Goal: Task Accomplishment & Management: Complete application form

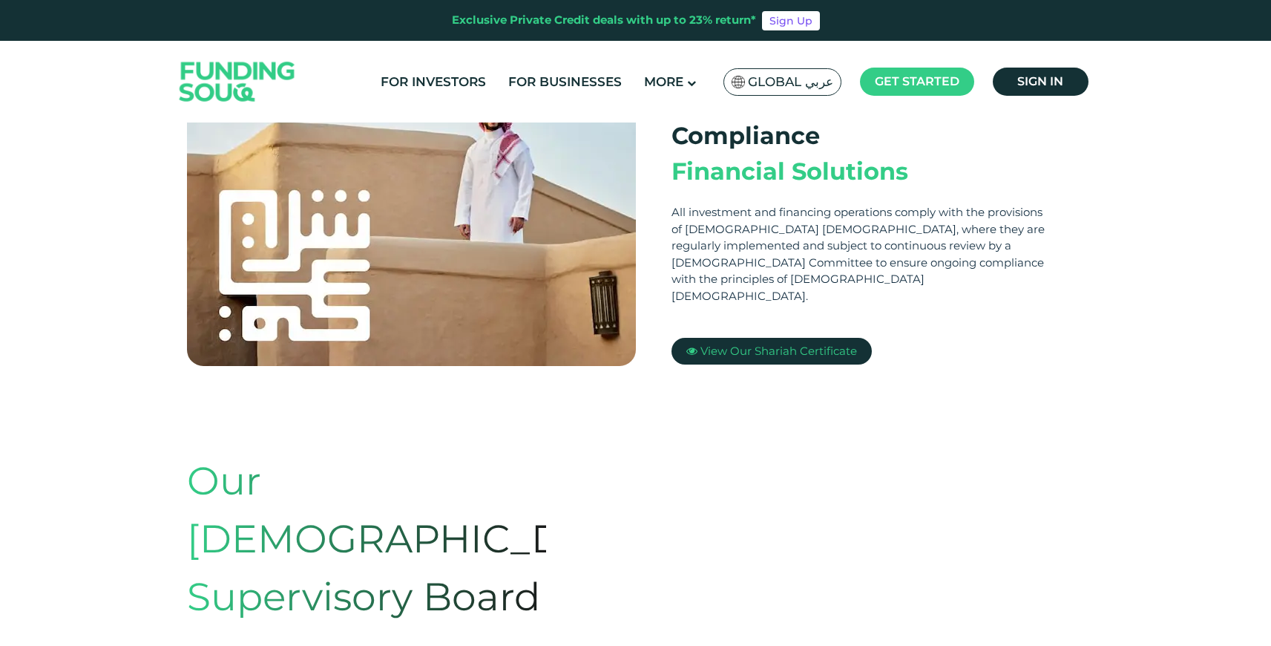
scroll to position [87, 0]
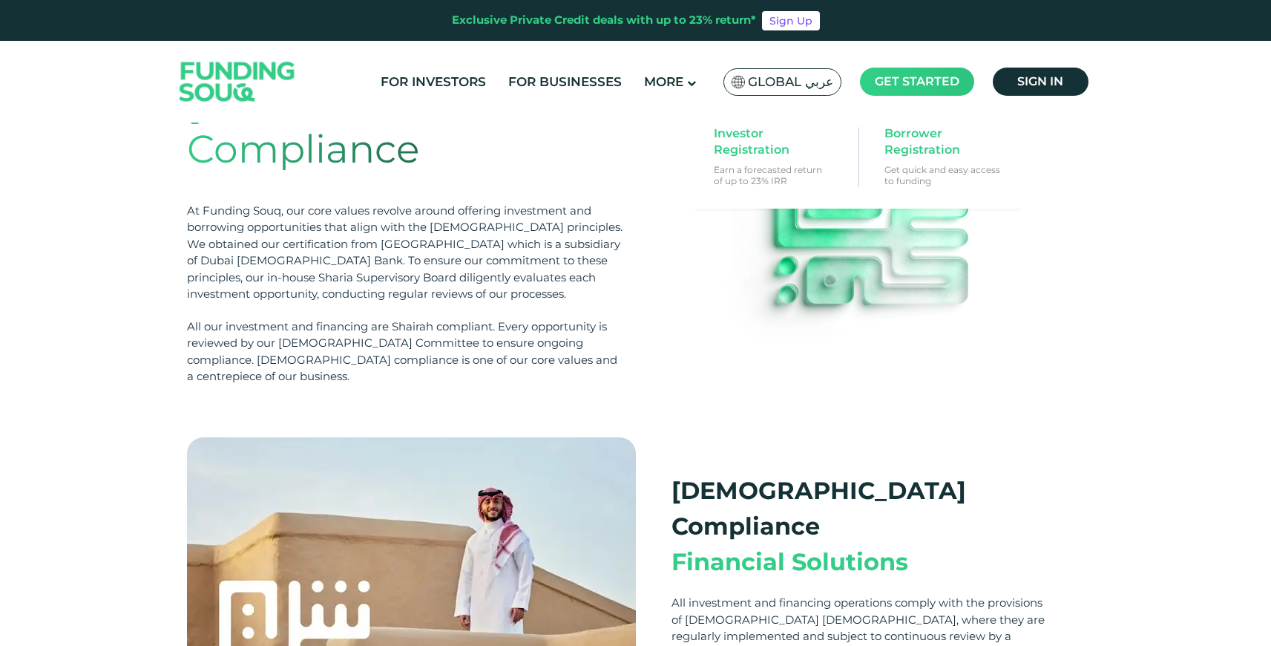
click at [918, 77] on span "Get started" at bounding box center [917, 81] width 85 height 14
click at [920, 138] on span "Borrower Registration" at bounding box center [942, 141] width 114 height 33
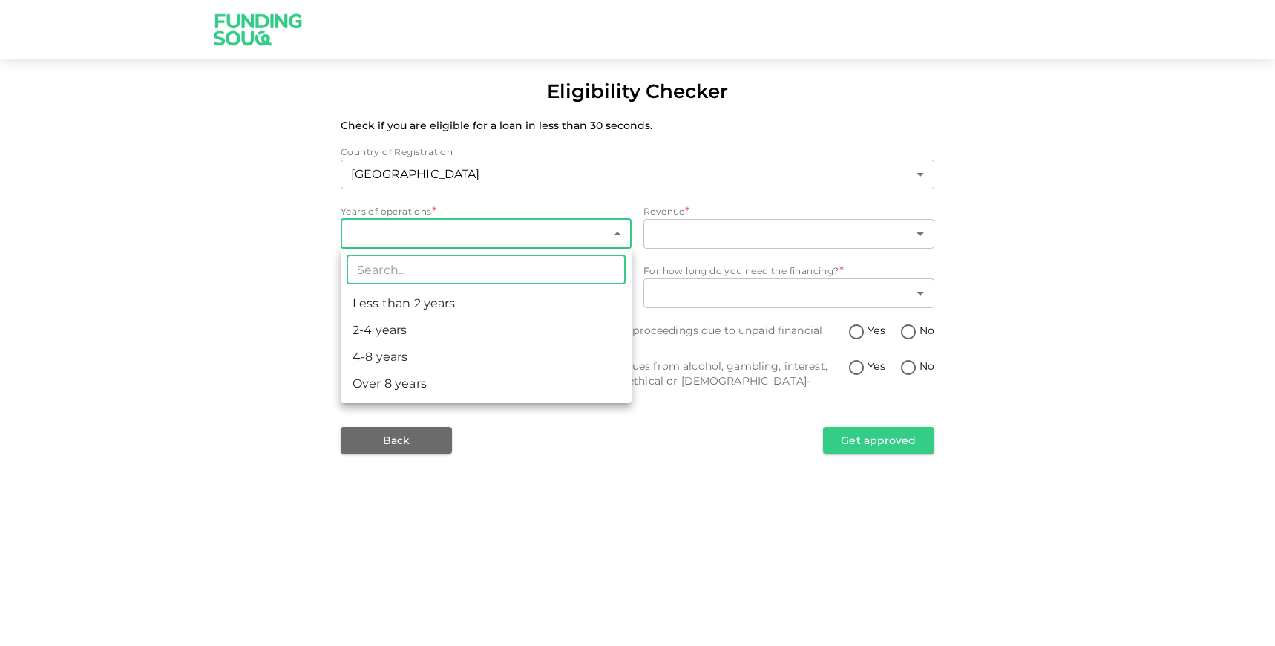
click at [483, 232] on body "Eligibility Checker Check if you are eligible for a loan in less than 30 second…" at bounding box center [637, 323] width 1275 height 646
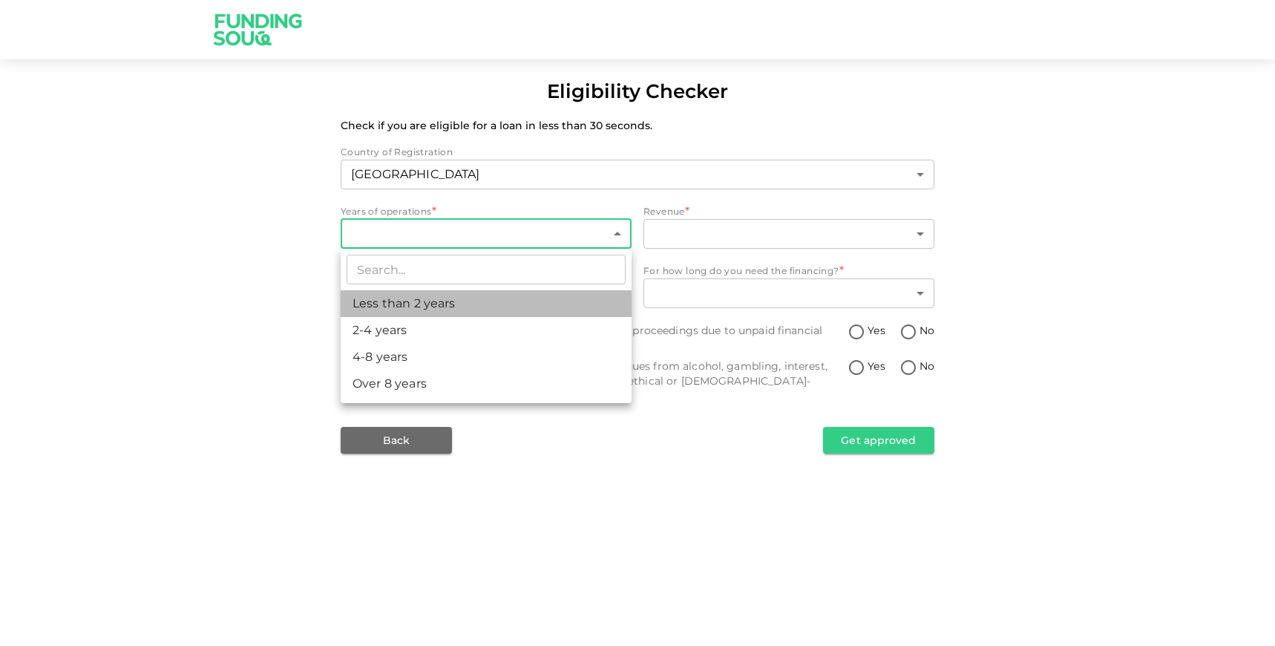
click at [407, 303] on li "Less than 2 years" at bounding box center [486, 303] width 291 height 27
type input "1"
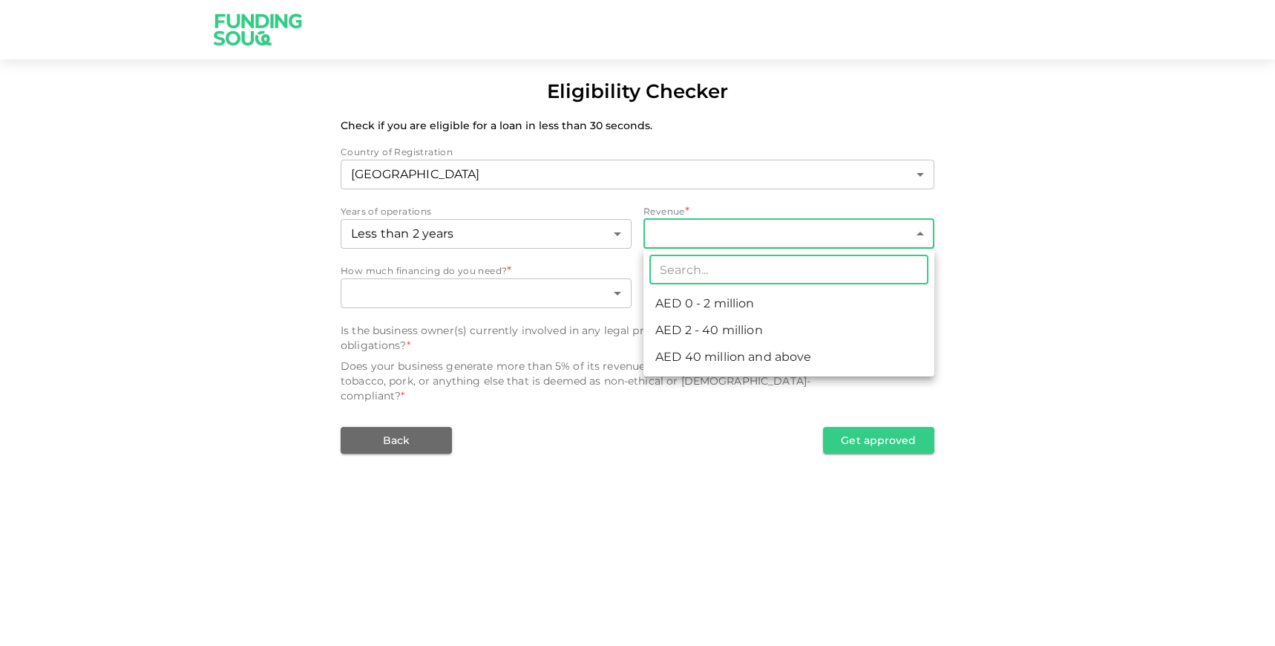
click at [709, 228] on body "Eligibility Checker Check if you are eligible for a loan in less than 30 second…" at bounding box center [637, 323] width 1275 height 646
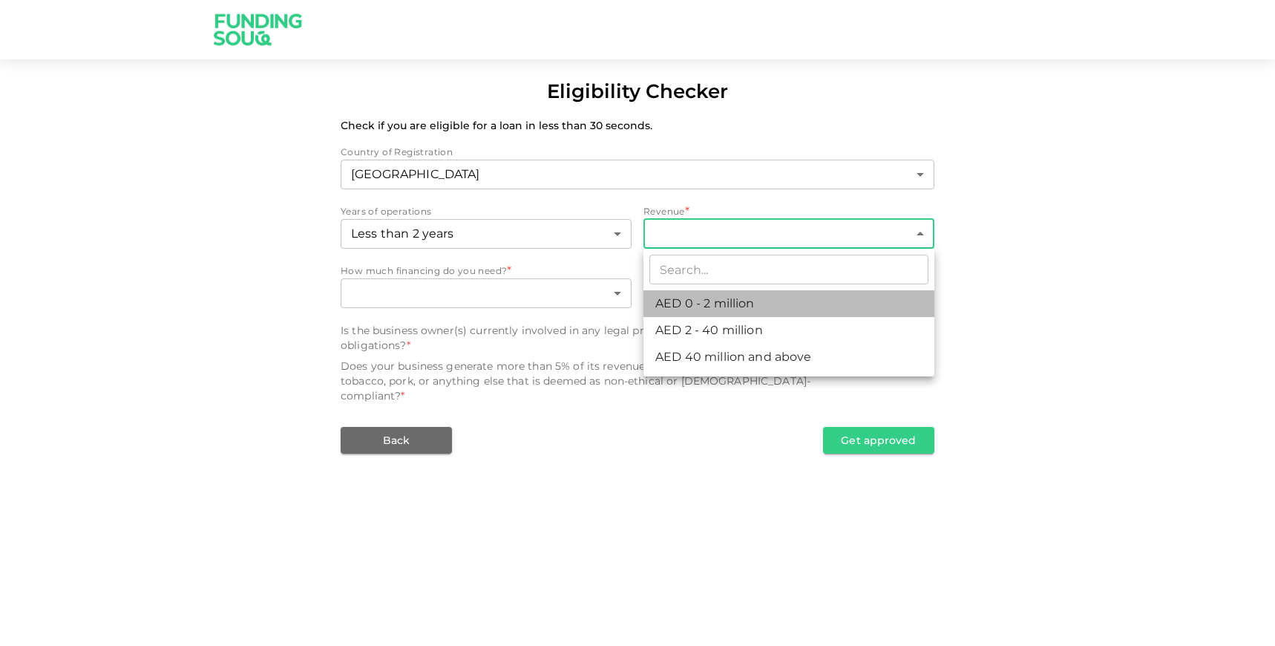
click at [701, 298] on li "AED 0 - 2 million" at bounding box center [788, 303] width 291 height 27
type input "1"
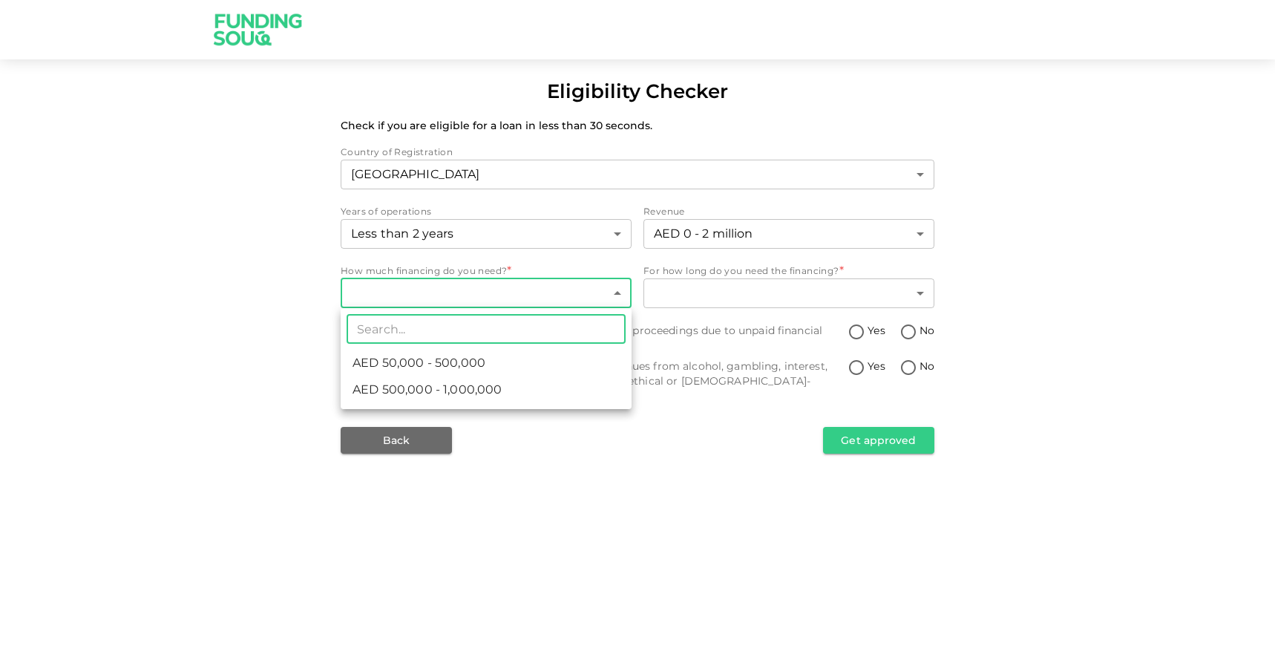
click at [516, 302] on body "Eligibility Checker Check if you are eligible for a loan in less than 30 second…" at bounding box center [637, 323] width 1275 height 646
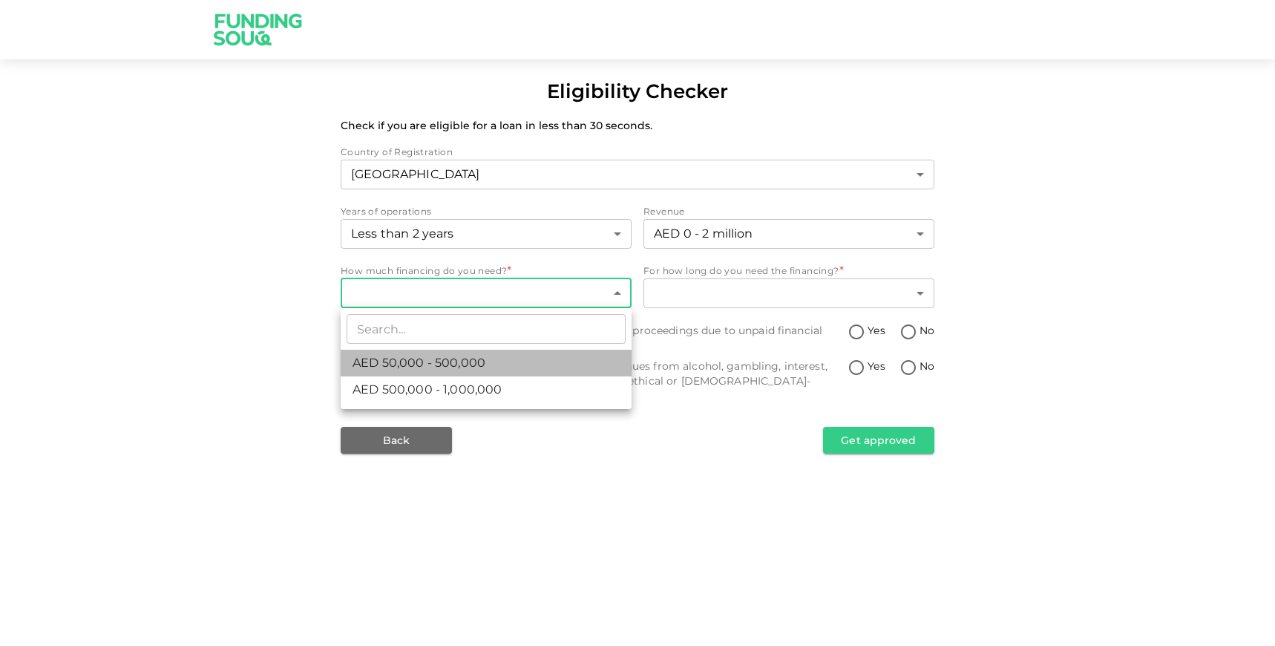
click at [452, 357] on span "AED 50,000 - 500,000" at bounding box center [418, 363] width 133 height 18
type input "1"
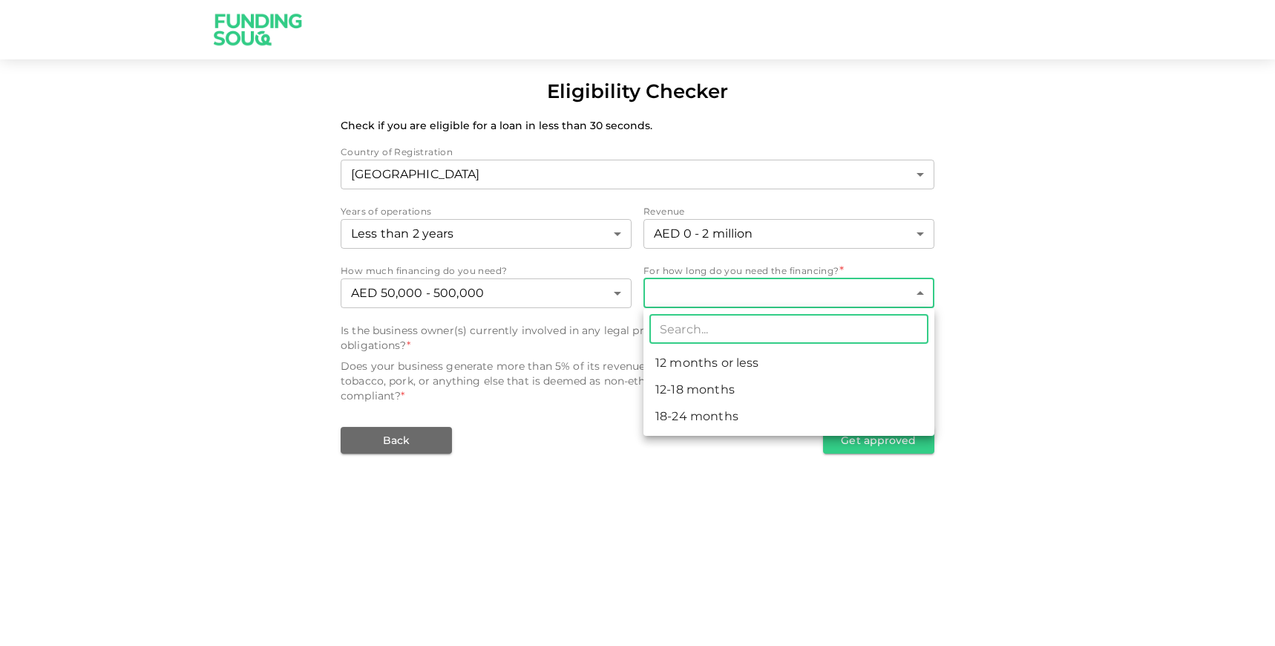
click at [756, 292] on body "Eligibility Checker Check if you are eligible for a loan in less than 30 second…" at bounding box center [637, 323] width 1275 height 646
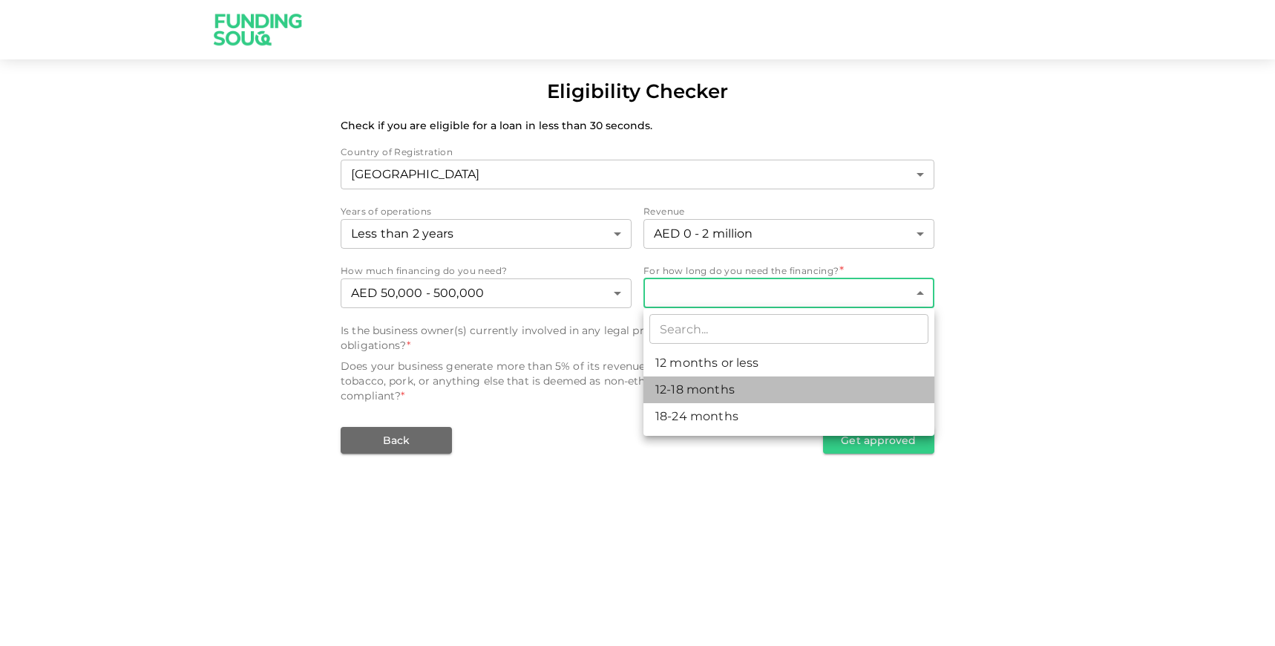
click at [695, 379] on li "12-18 months" at bounding box center [788, 389] width 291 height 27
type input "2"
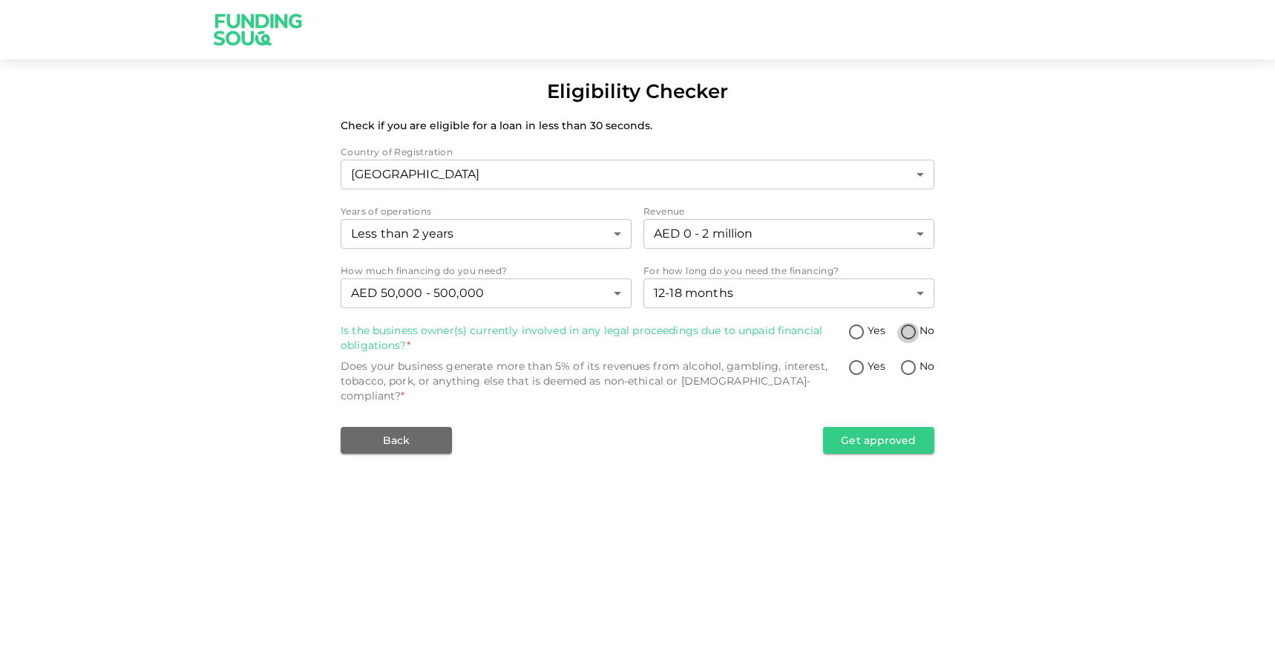
click at [910, 329] on input "No" at bounding box center [908, 333] width 22 height 20
radio input "true"
click at [921, 363] on span "No" at bounding box center [926, 366] width 15 height 16
click at [919, 363] on input "No" at bounding box center [908, 368] width 22 height 20
radio input "true"
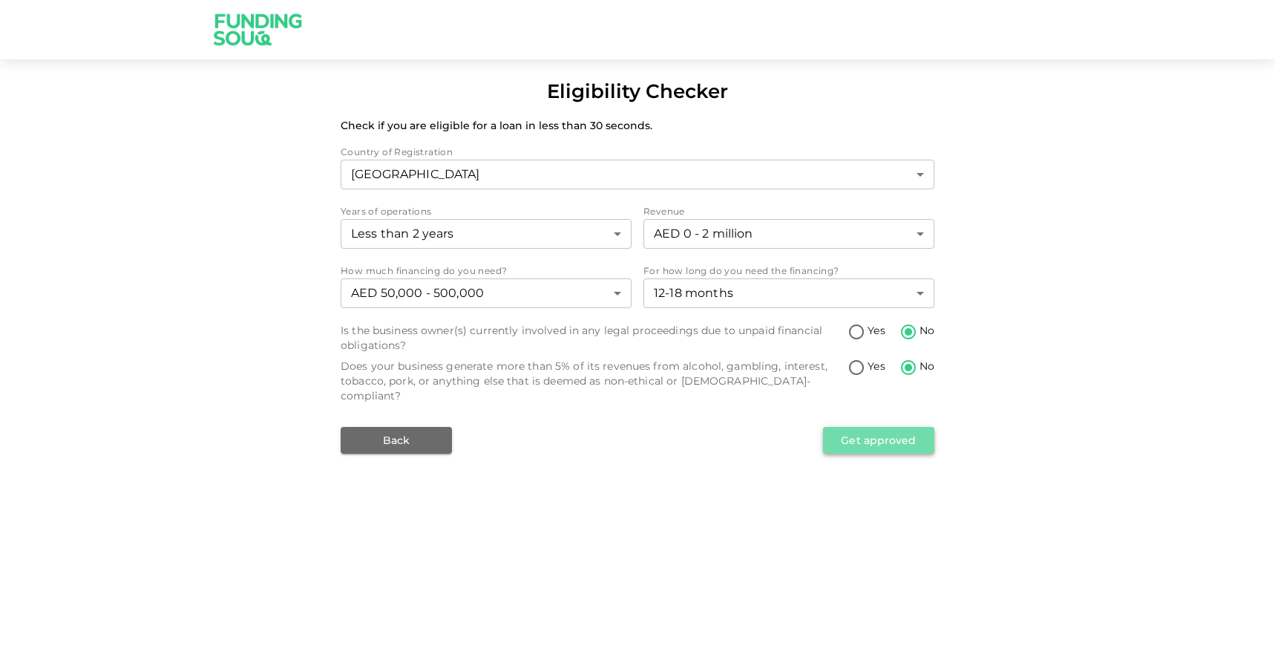
click at [866, 427] on button "Get approved" at bounding box center [878, 440] width 111 height 27
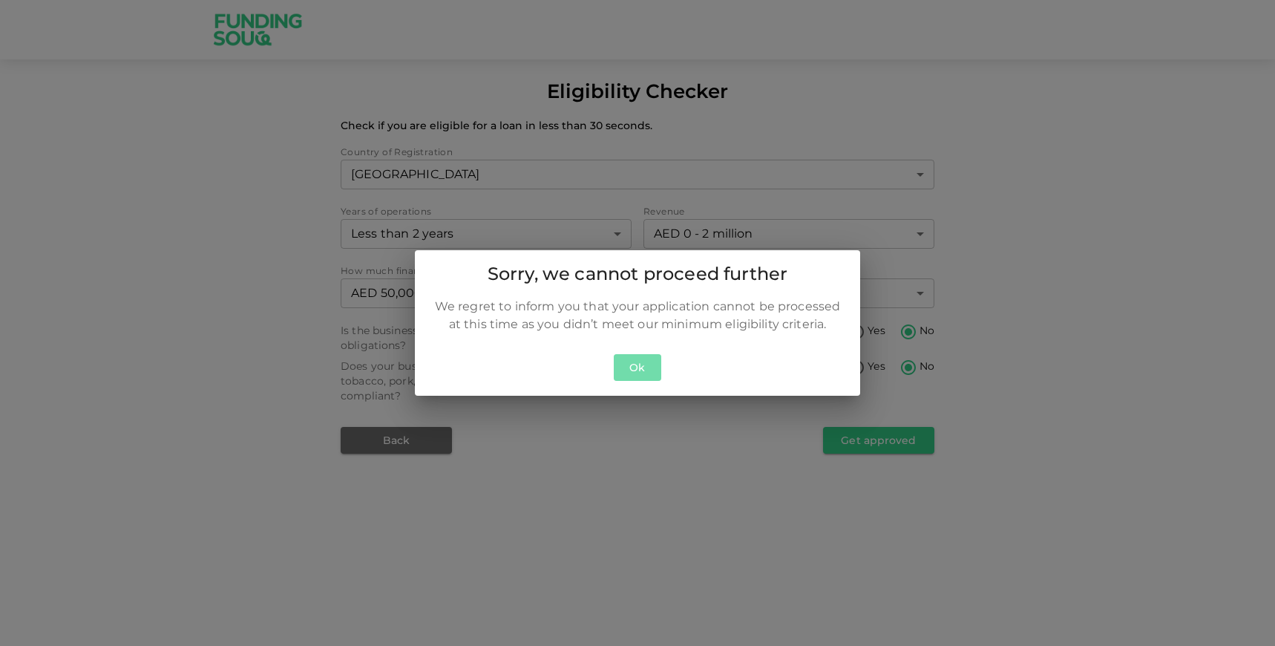
click at [629, 364] on button "Ok" at bounding box center [637, 367] width 47 height 27
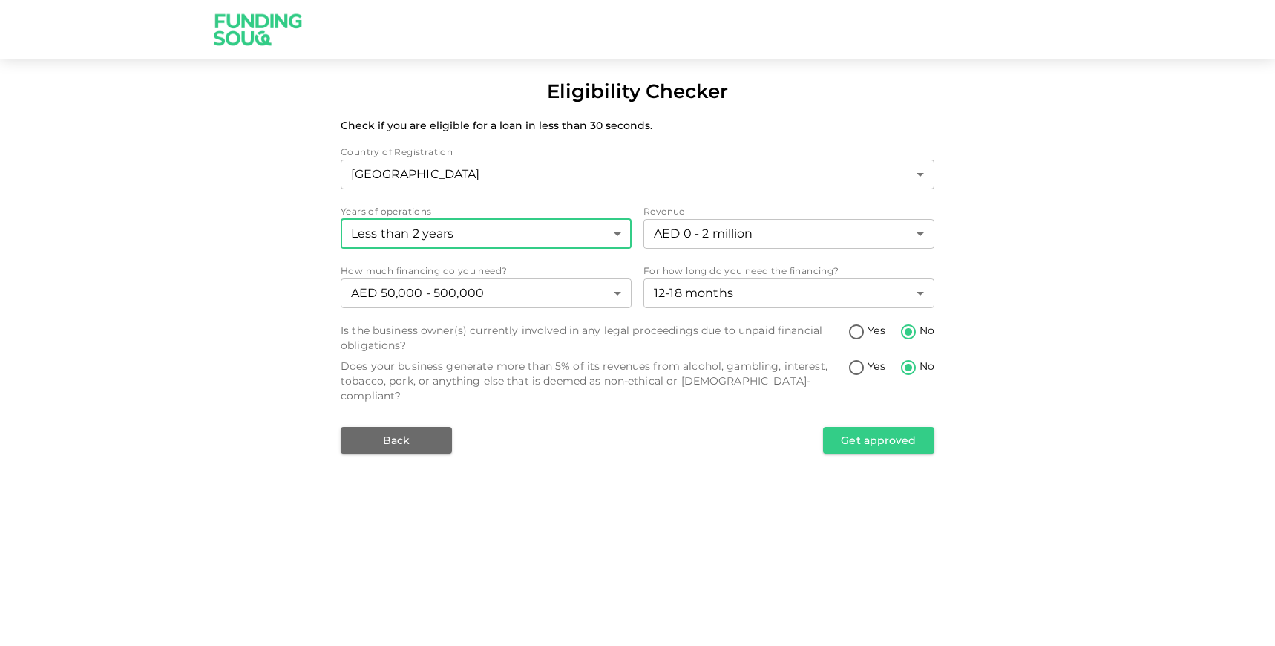
click at [612, 234] on body "Eligibility Checker Check if you are eligible for a loan in less than 30 second…" at bounding box center [637, 323] width 1275 height 646
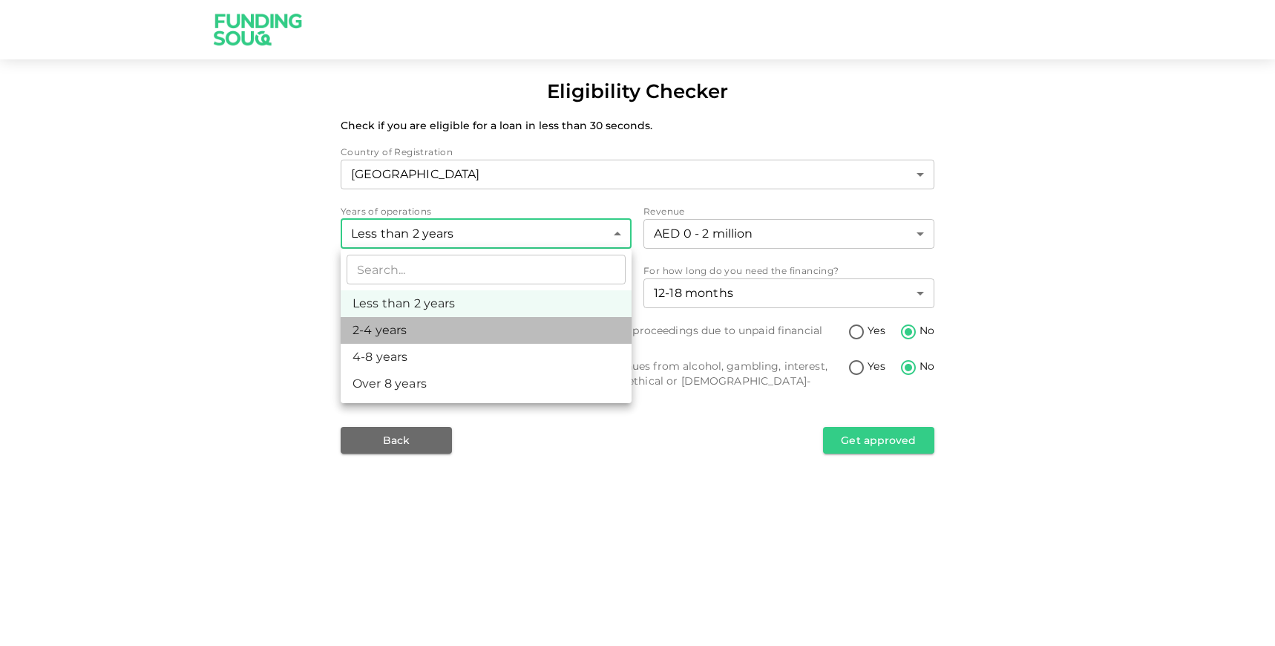
click at [435, 335] on li "2-4 years" at bounding box center [486, 330] width 291 height 27
type input "2"
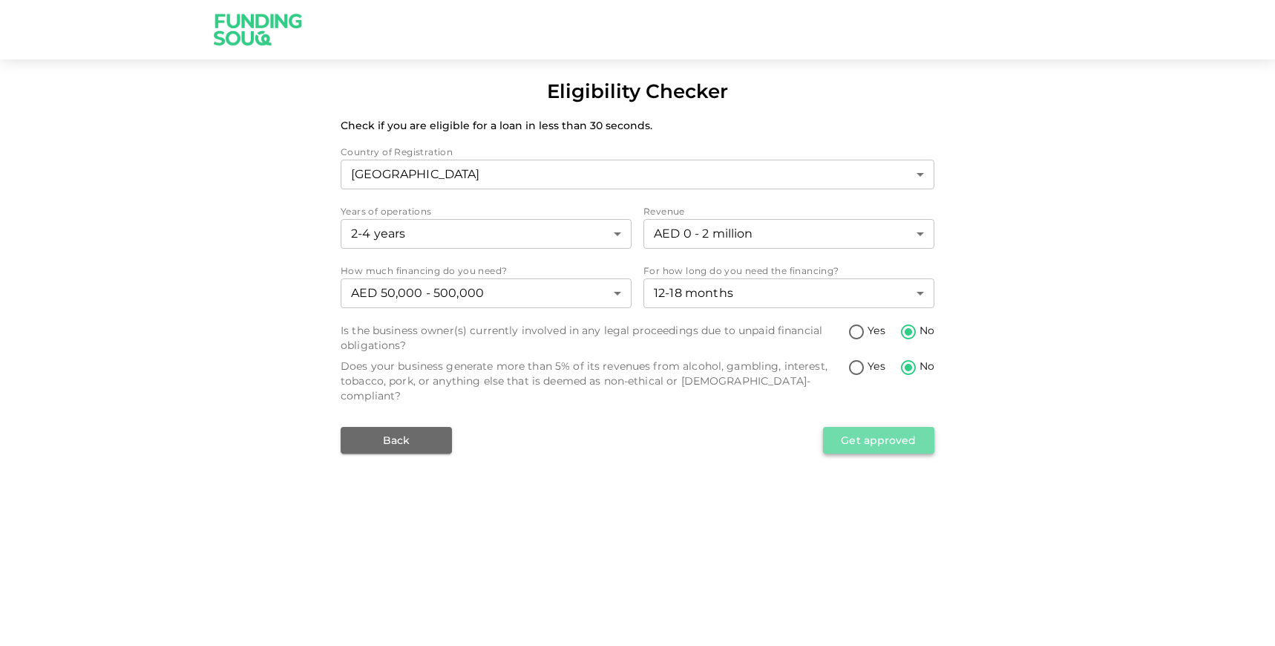
click at [903, 427] on button "Get approved" at bounding box center [878, 440] width 111 height 27
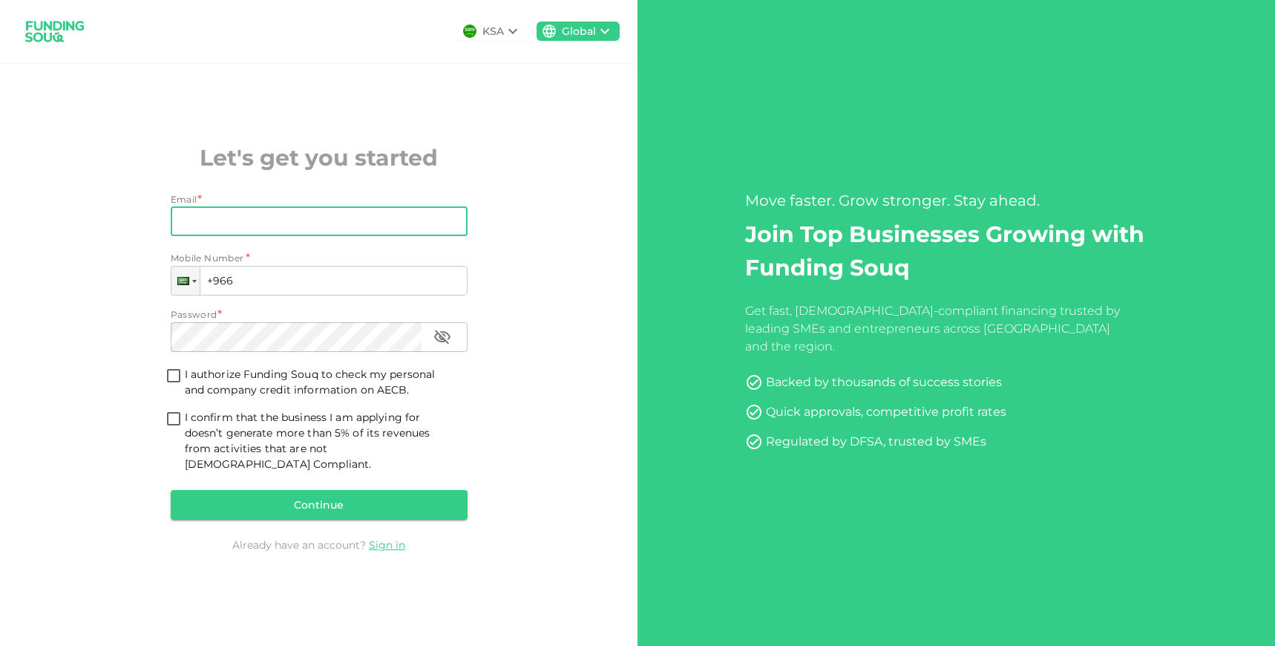
click at [197, 234] on input "Email" at bounding box center [311, 221] width 280 height 30
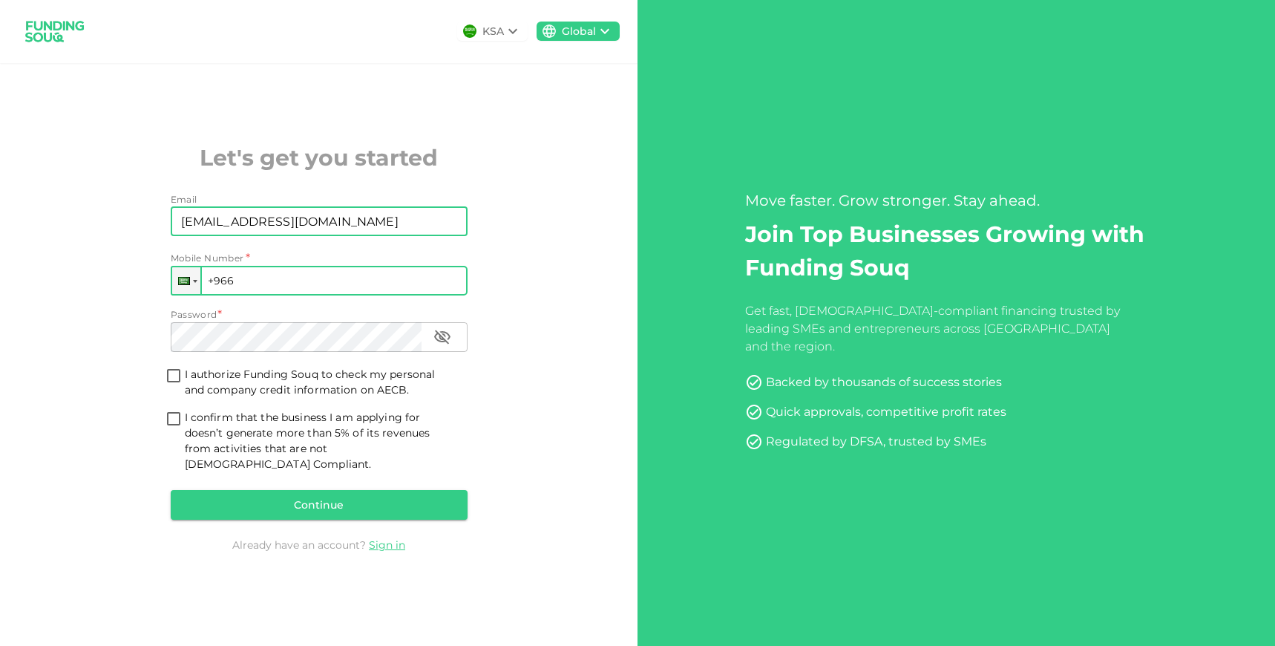
type input "imajincreatives@gmail.com"
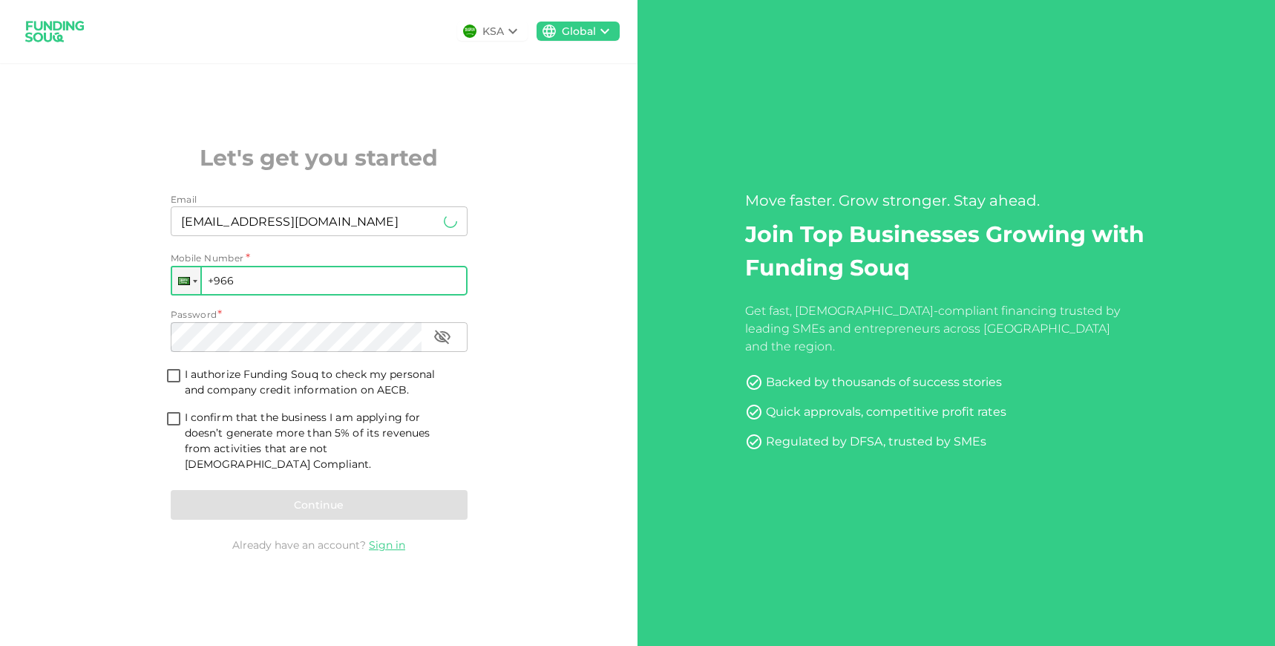
click at [272, 289] on input "+966" at bounding box center [319, 281] width 297 height 30
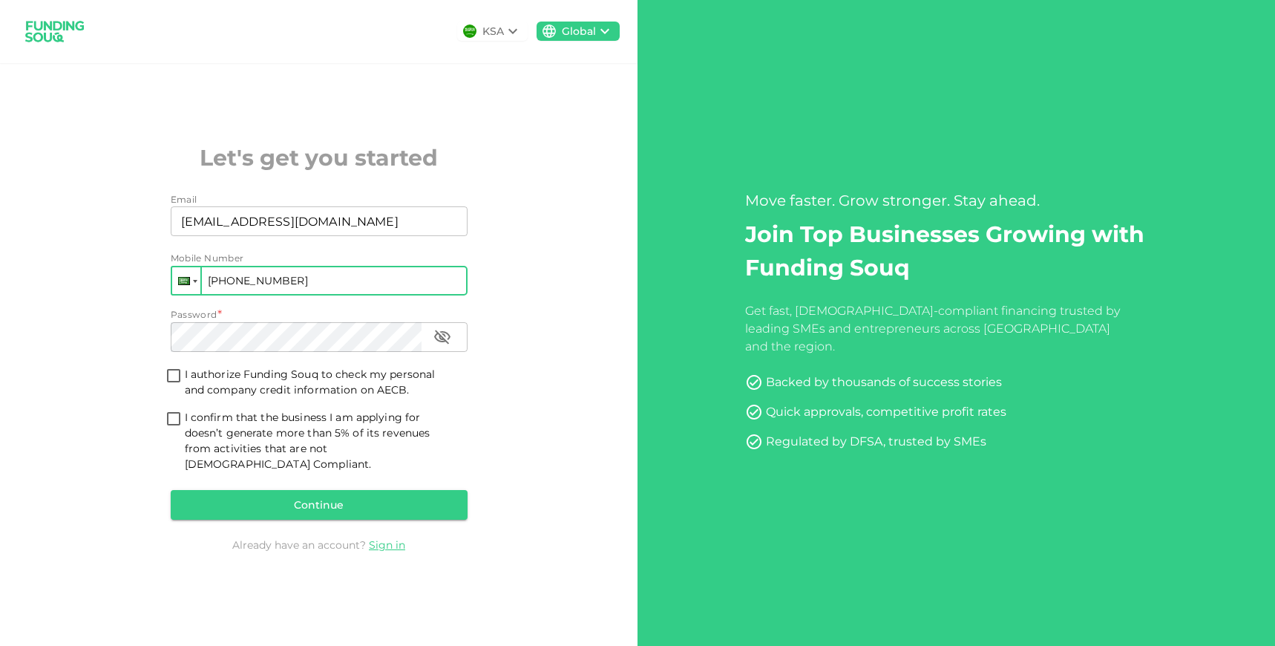
type input "+966 345 678 912 222"
click at [187, 285] on div at bounding box center [184, 281] width 12 height 8
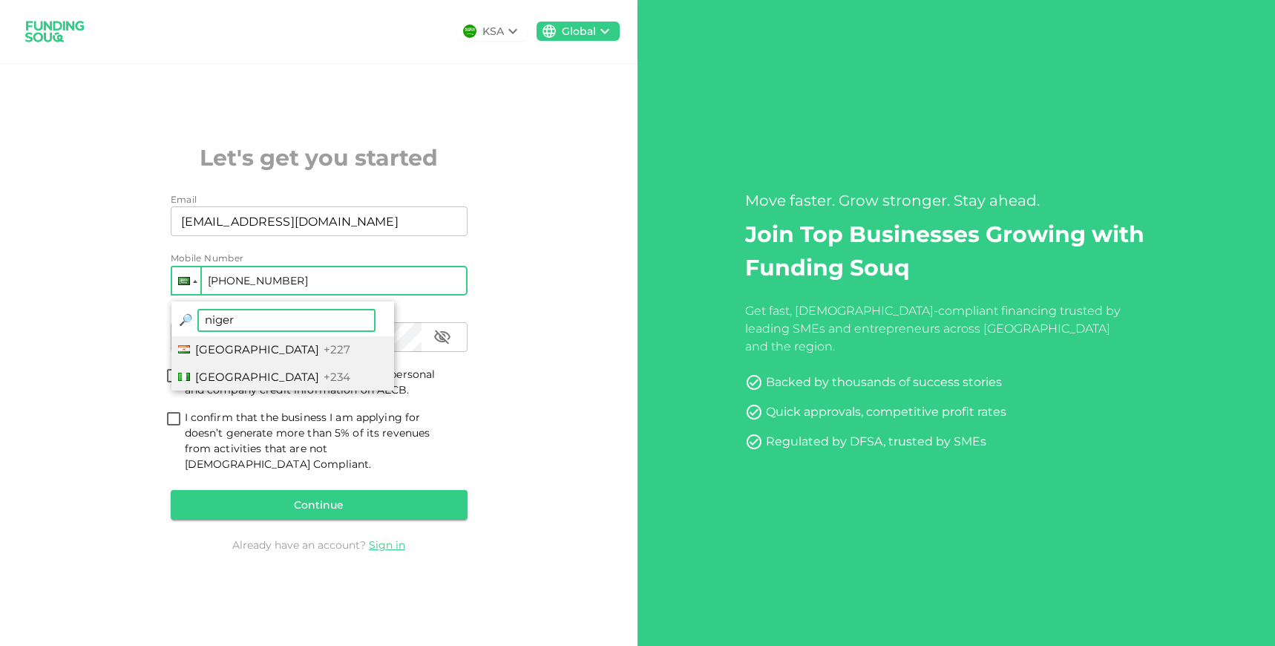
type input "niger"
click at [207, 378] on span "Nigeria" at bounding box center [257, 377] width 124 height 14
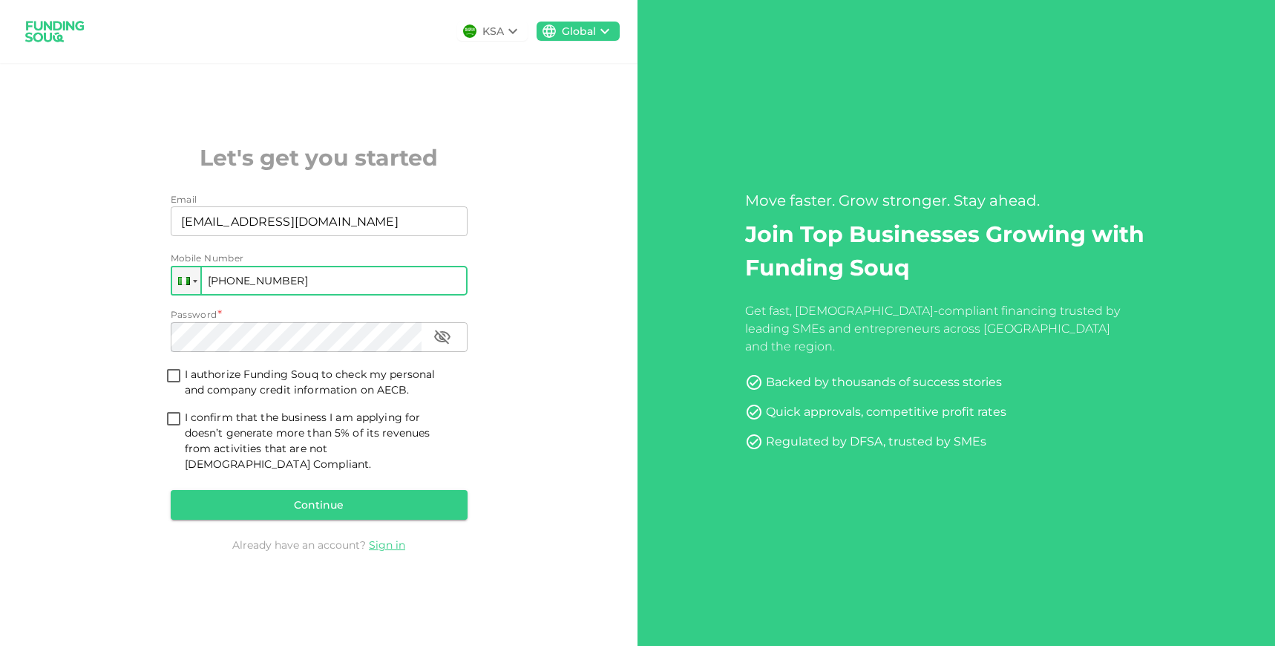
click at [284, 282] on input "+234 345 678 912 222" at bounding box center [319, 281] width 297 height 30
click at [237, 290] on input "+234 345 678 912 222" at bounding box center [319, 281] width 297 height 30
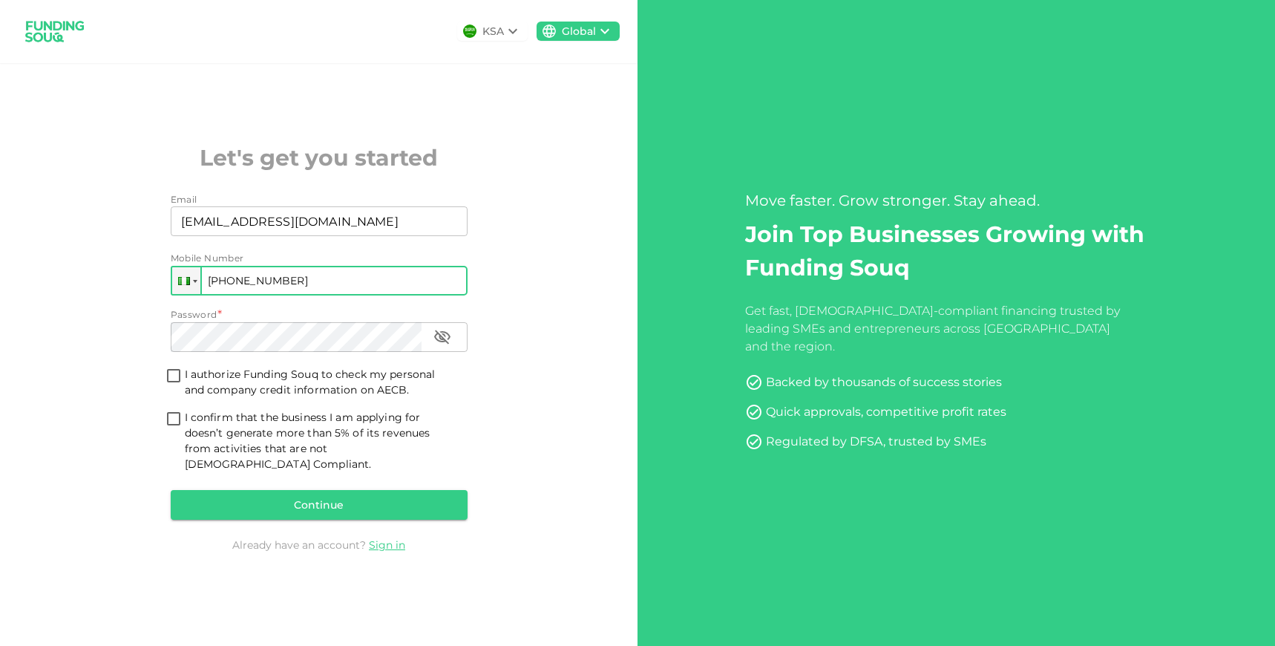
drag, startPoint x: 237, startPoint y: 290, endPoint x: 384, endPoint y: 293, distance: 147.0
click at [384, 293] on input "+234 345 678 912 222" at bounding box center [319, 281] width 297 height 30
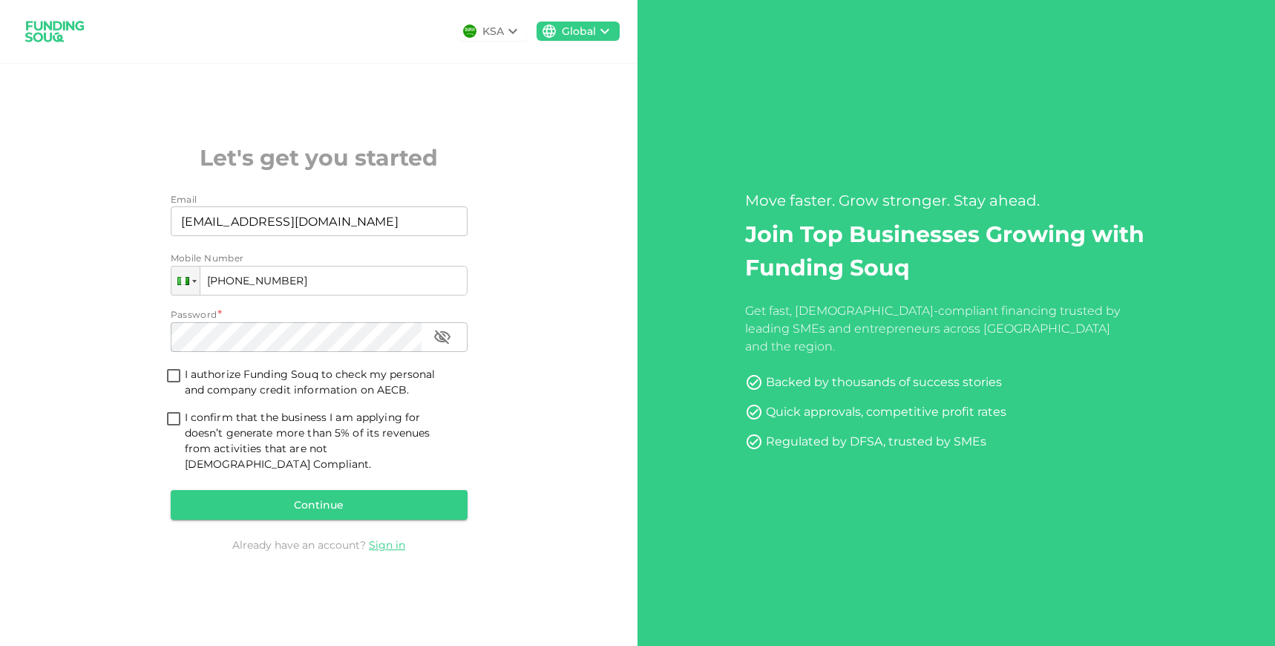
type input "+234 813 901 736"
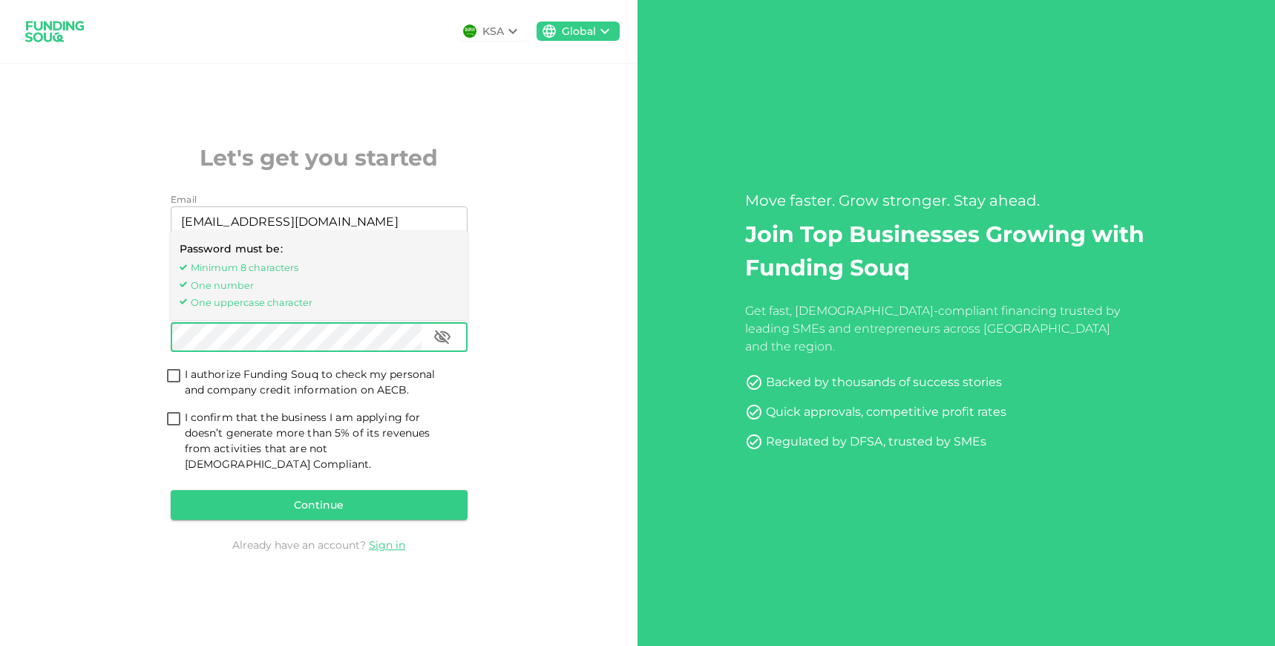
click at [170, 387] on input "I authorize Funding Souq to check my personal and company credit information on…" at bounding box center [174, 377] width 22 height 20
checkbox input "true"
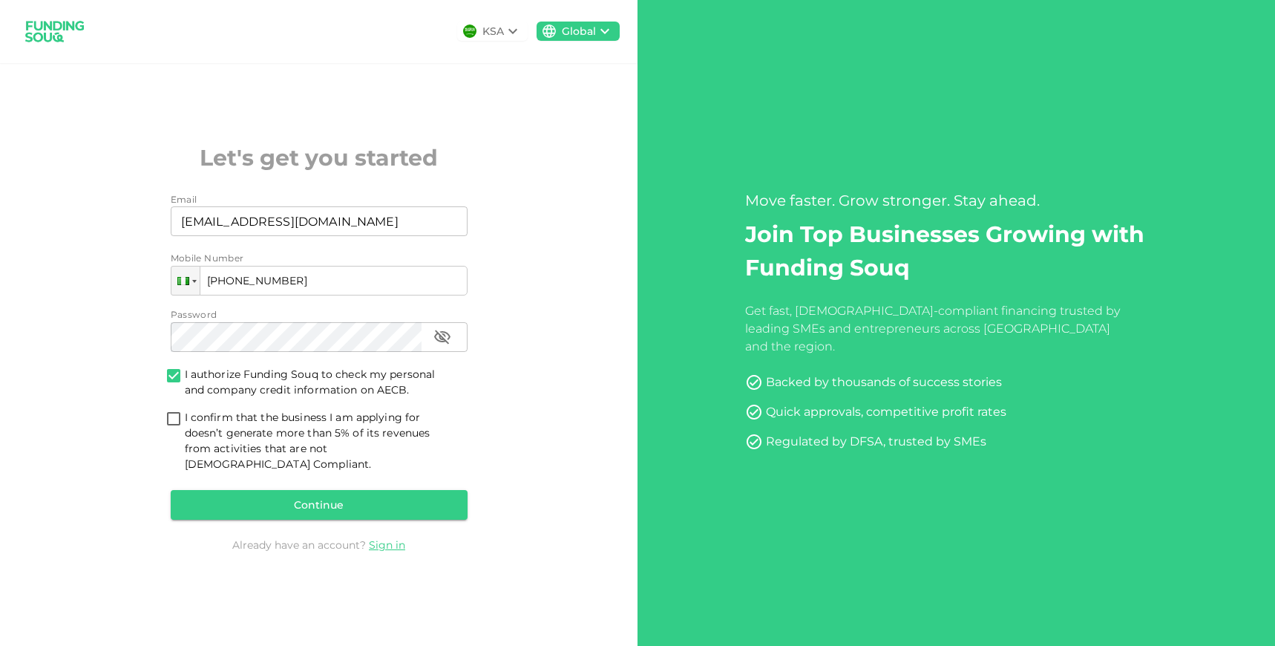
click at [171, 427] on input "I confirm that the business I am applying for doesn’t generate more than 5% of …" at bounding box center [174, 420] width 22 height 20
checkbox input "true"
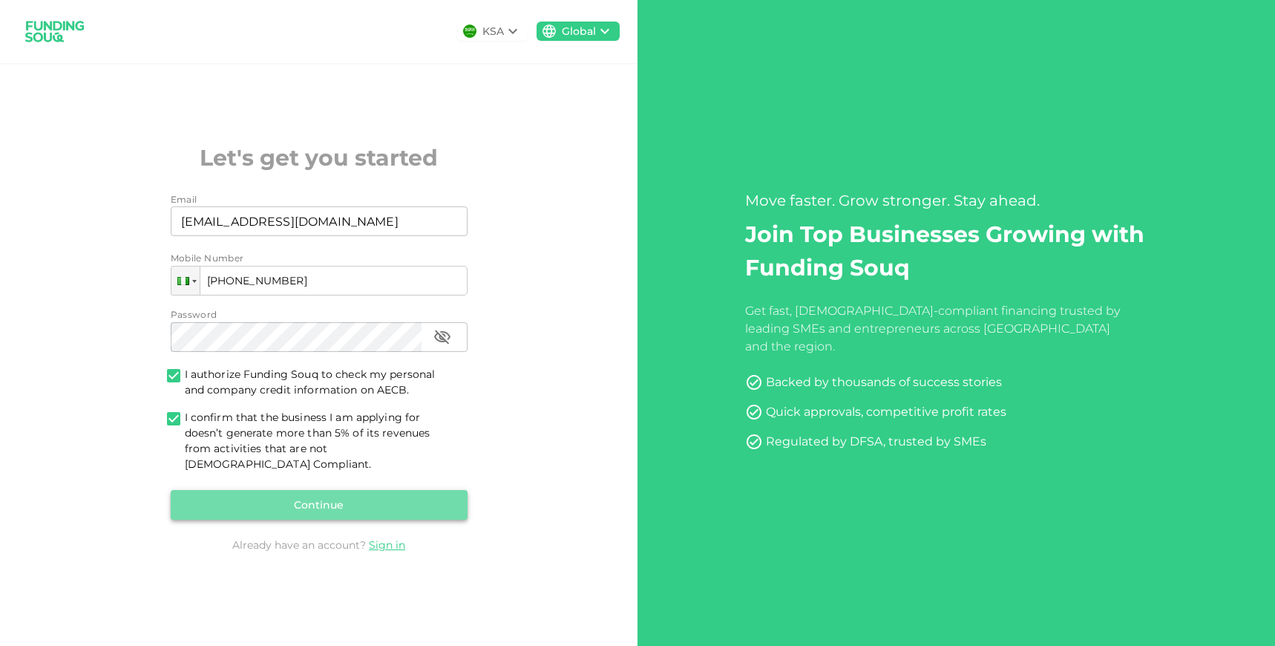
click at [309, 498] on button "Continue" at bounding box center [319, 505] width 297 height 30
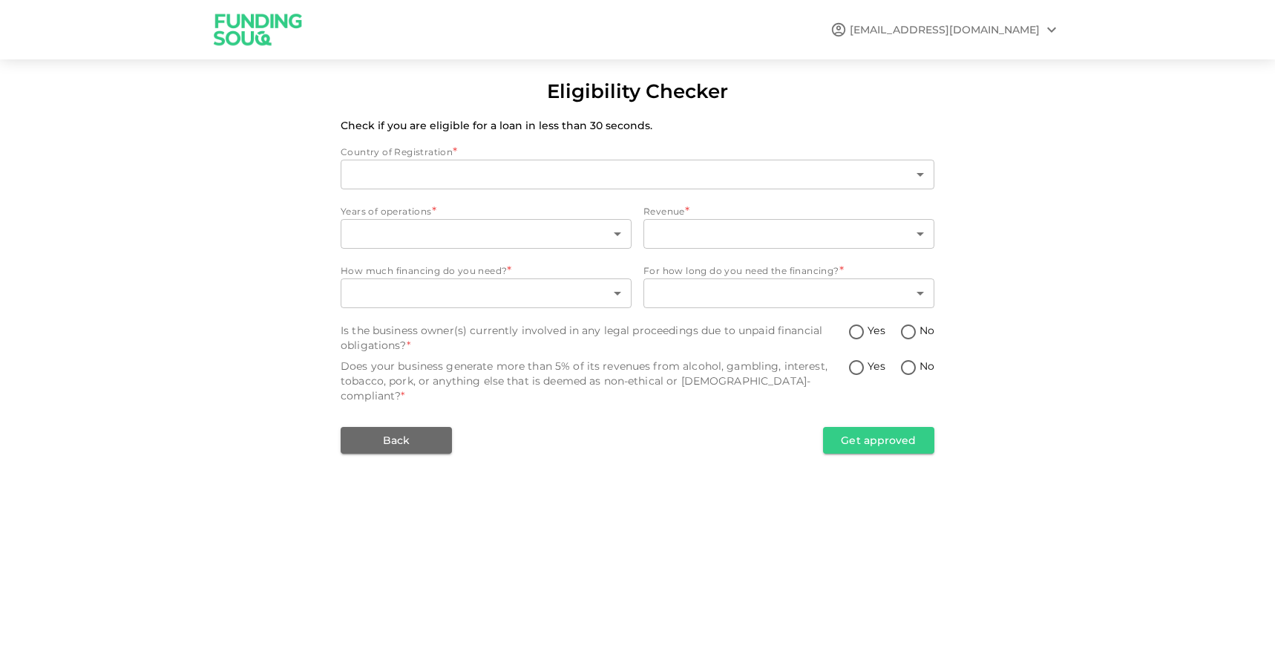
type input "1"
click at [251, 24] on img at bounding box center [258, 29] width 111 height 59
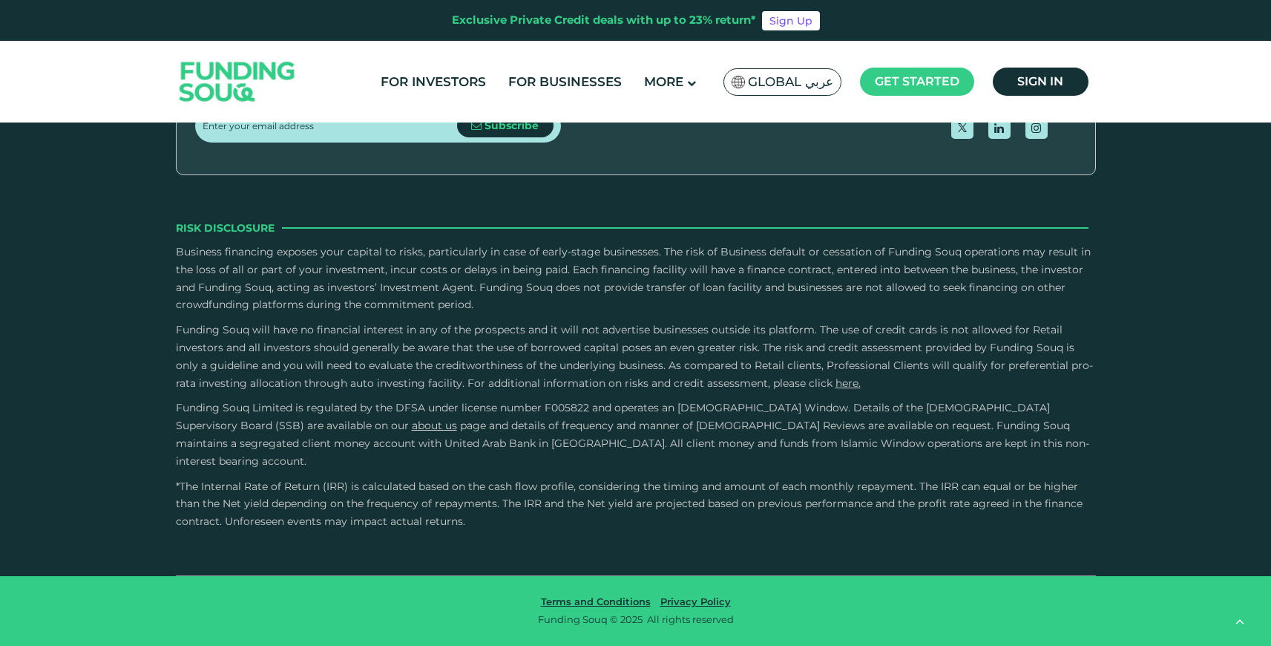
type tc-range-slider "4"
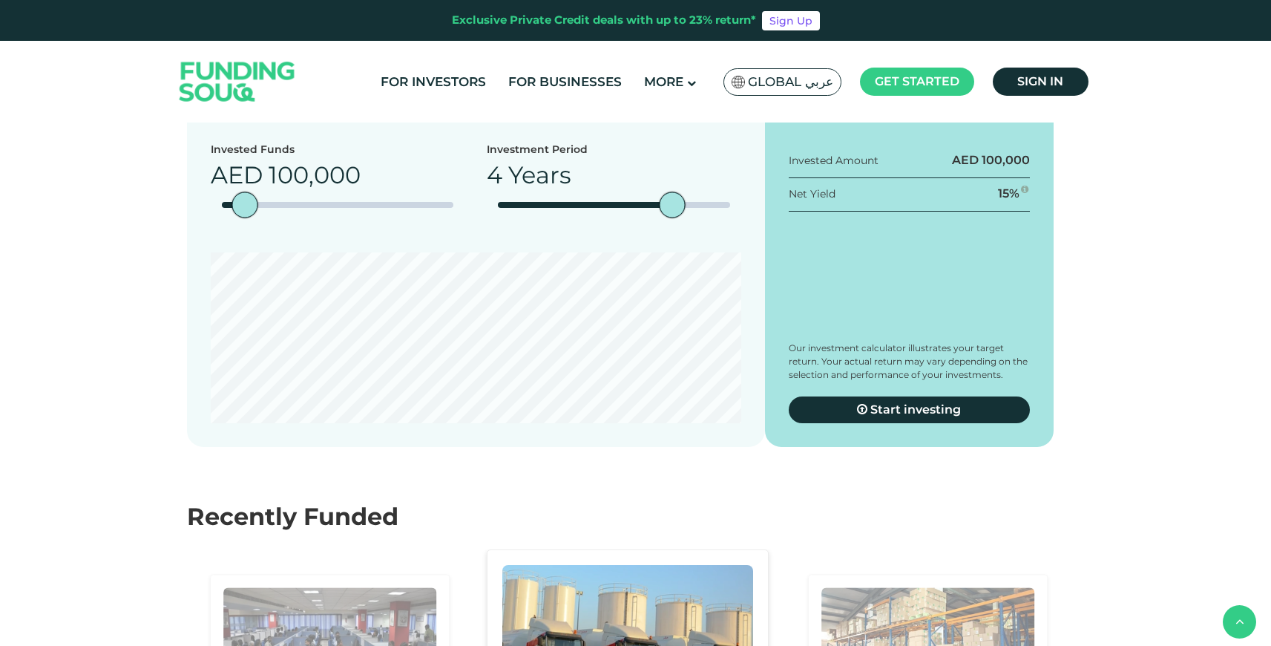
scroll to position [2124, 0]
click at [726, 211] on span "Learn More" at bounding box center [737, 204] width 70 height 14
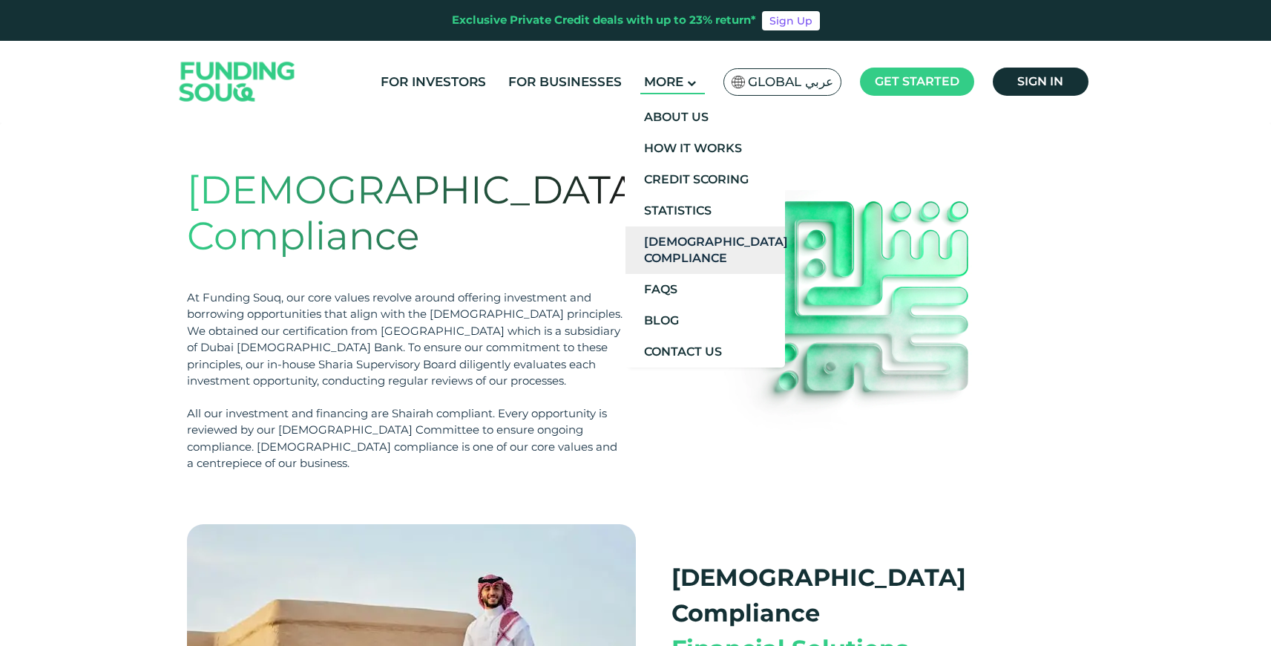
click at [686, 252] on link "[DEMOGRAPHIC_DATA] Compliance" at bounding box center [706, 249] width 160 height 47
